Goal: Check status: Check status

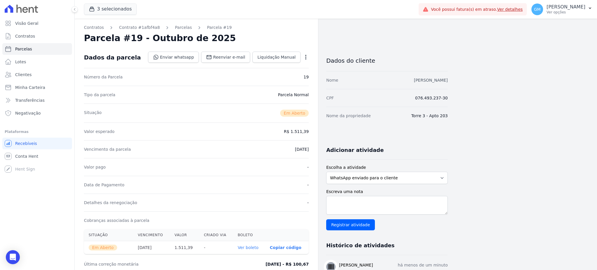
drag, startPoint x: 451, startPoint y: 82, endPoint x: 396, endPoint y: 81, distance: 55.1
copy link "[PERSON_NAME]"
drag, startPoint x: 457, startPoint y: 80, endPoint x: 396, endPoint y: 84, distance: 61.1
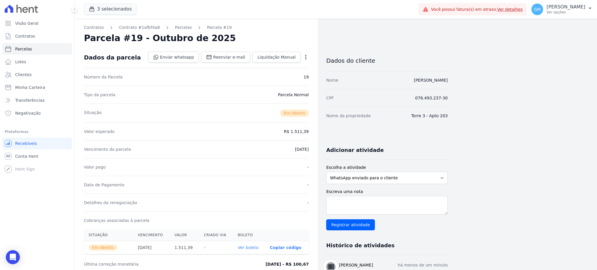
drag, startPoint x: 35, startPoint y: 77, endPoint x: 44, endPoint y: 1, distance: 77.0
click at [35, 77] on link "Clientes" at bounding box center [37, 75] width 70 height 12
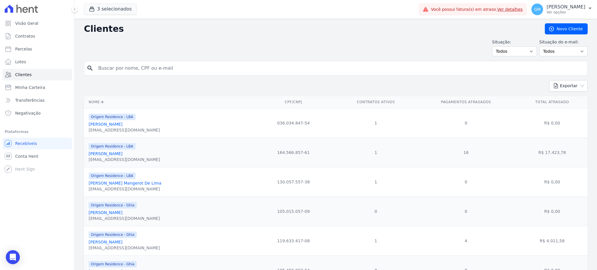
click at [183, 69] on input "search" at bounding box center [340, 68] width 490 height 12
type input "[PERSON_NAME]"
drag, startPoint x: 161, startPoint y: 70, endPoint x: 90, endPoint y: 70, distance: 70.6
click at [90, 70] on div "search [PERSON_NAME]" at bounding box center [336, 68] width 504 height 15
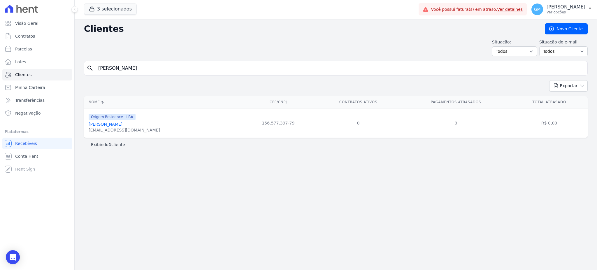
click at [122, 124] on link "[PERSON_NAME]" at bounding box center [106, 124] width 34 height 5
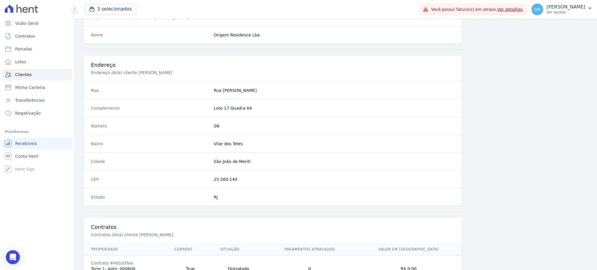
scroll to position [276, 0]
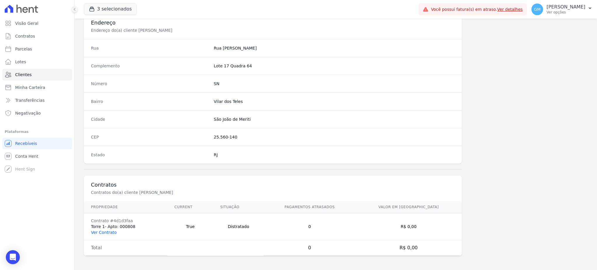
click at [111, 233] on link "Ver Contrato" at bounding box center [104, 232] width 26 height 5
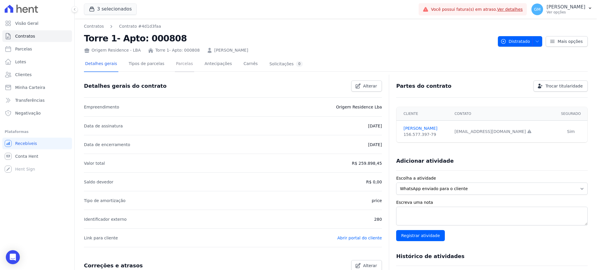
click at [175, 63] on link "Parcelas" at bounding box center [184, 64] width 19 height 15
